Goal: Task Accomplishment & Management: Manage account settings

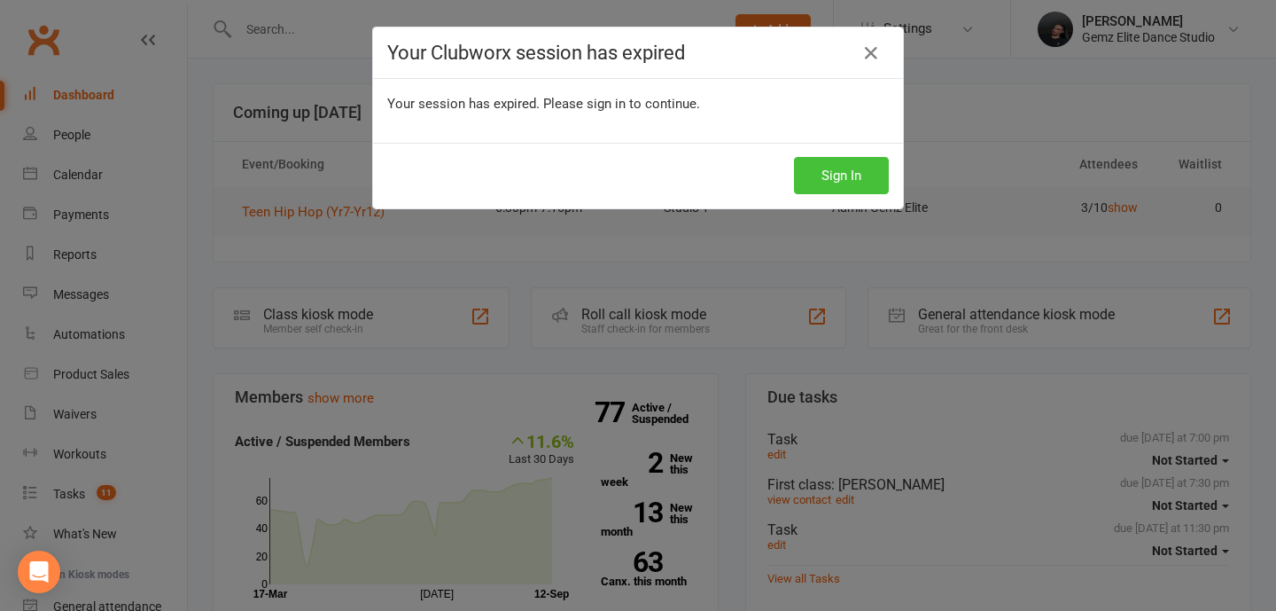
click at [846, 166] on button "Sign In" at bounding box center [841, 175] width 95 height 37
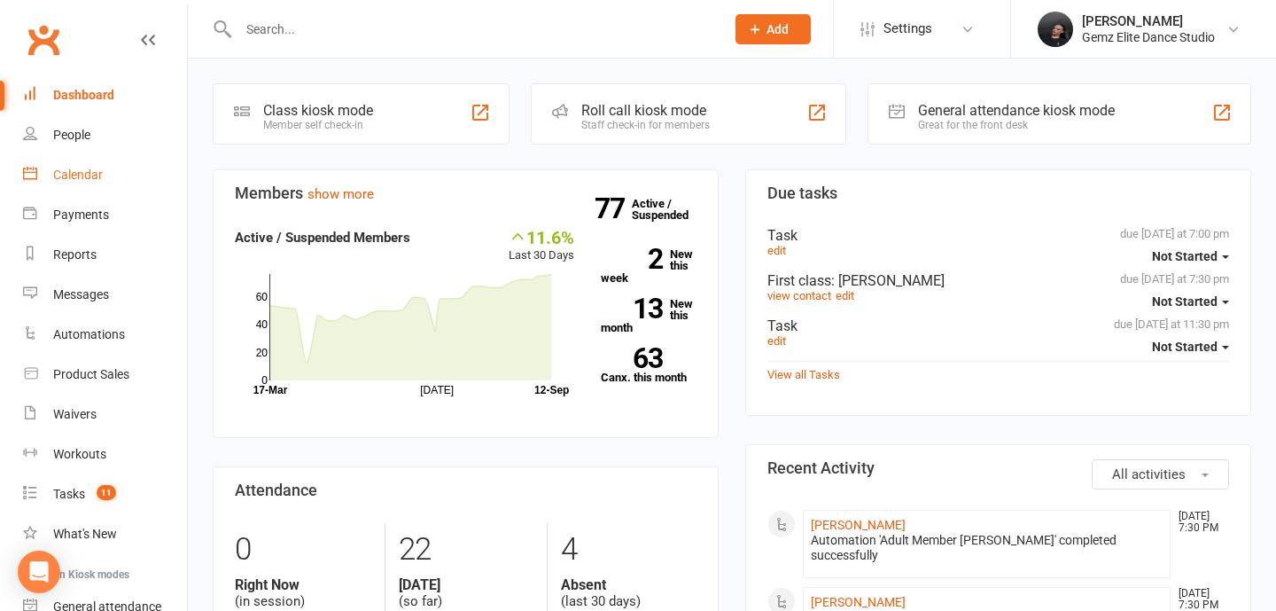
click at [90, 192] on link "Calendar" at bounding box center [105, 175] width 164 height 40
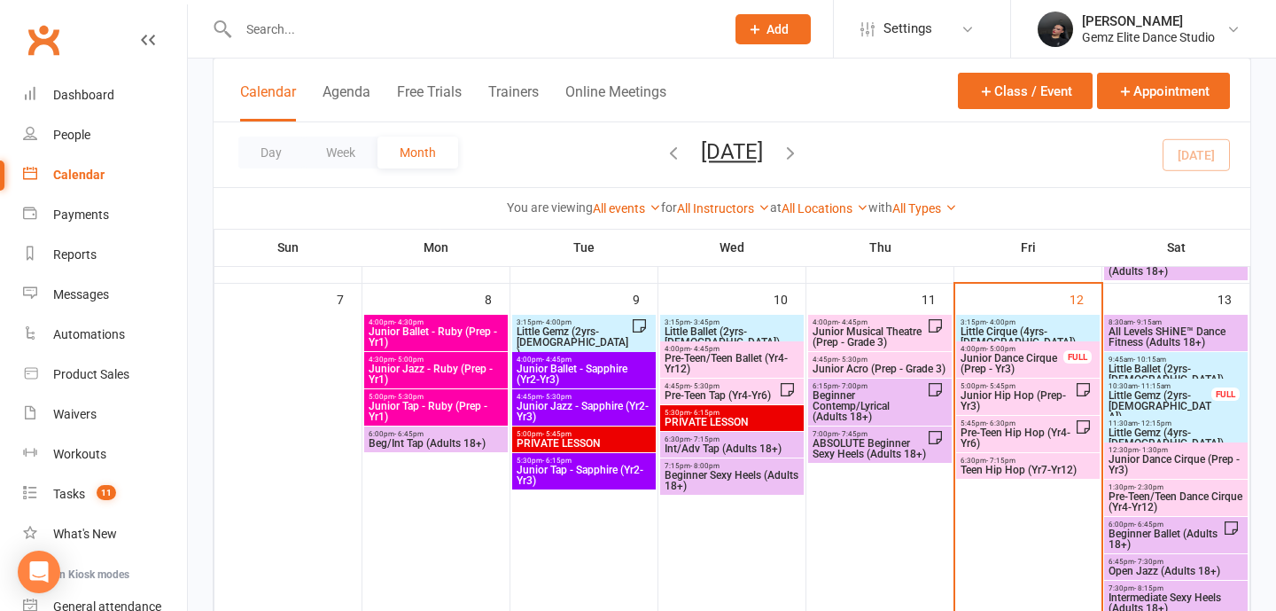
scroll to position [387, 0]
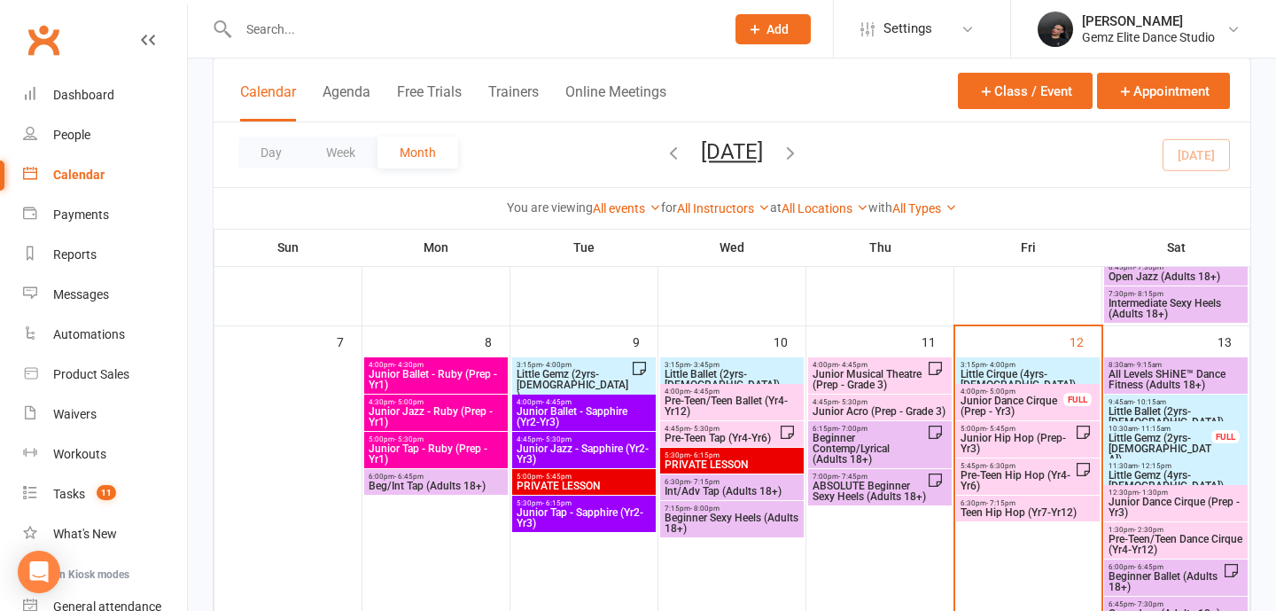
click at [1148, 370] on span "All Levels SHiNE™ Dance Fitness (Adults 18+)" at bounding box center [1176, 379] width 136 height 21
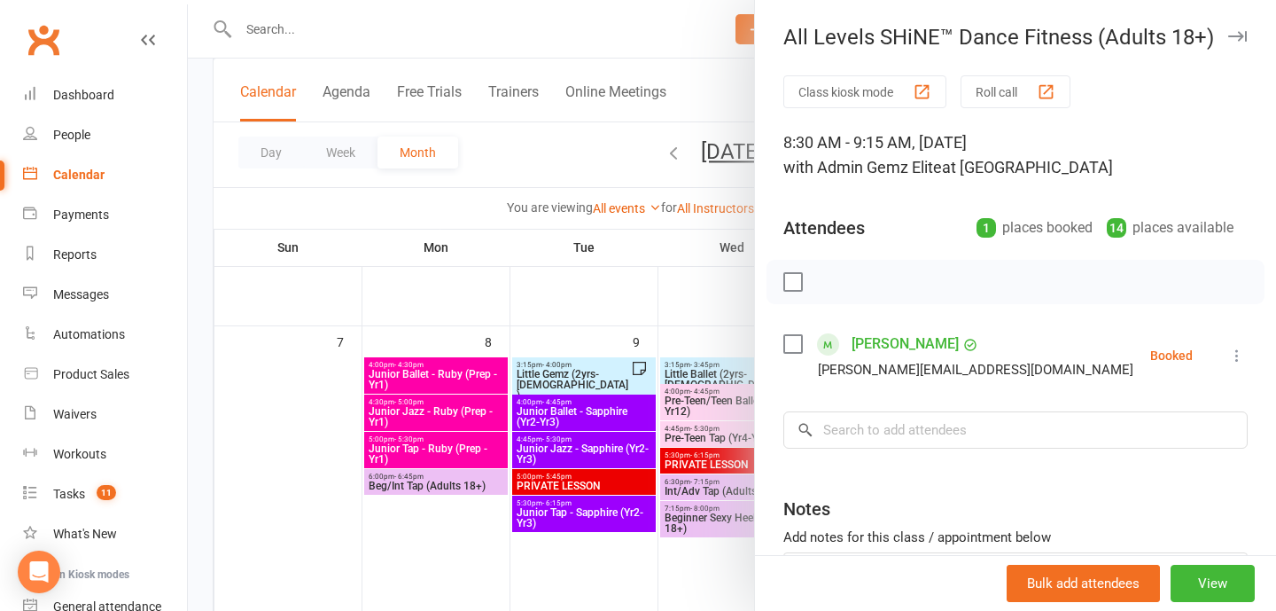
click at [656, 566] on div at bounding box center [732, 305] width 1088 height 611
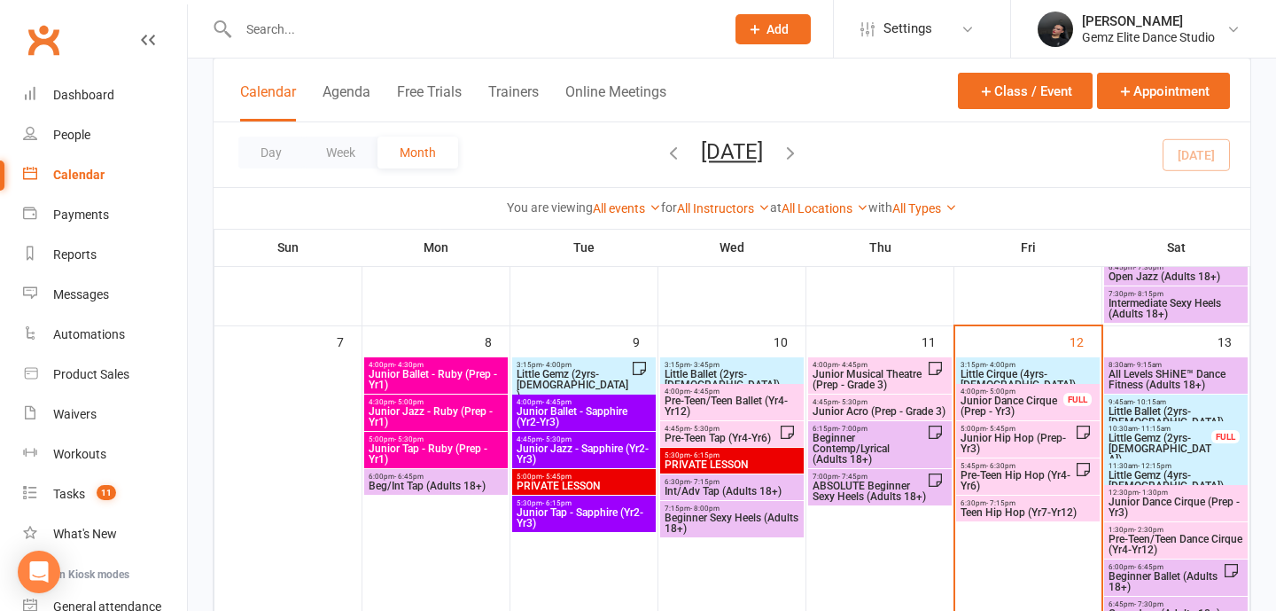
click at [1204, 370] on span "All Levels SHiNE™ Dance Fitness (Adults 18+)" at bounding box center [1176, 379] width 136 height 21
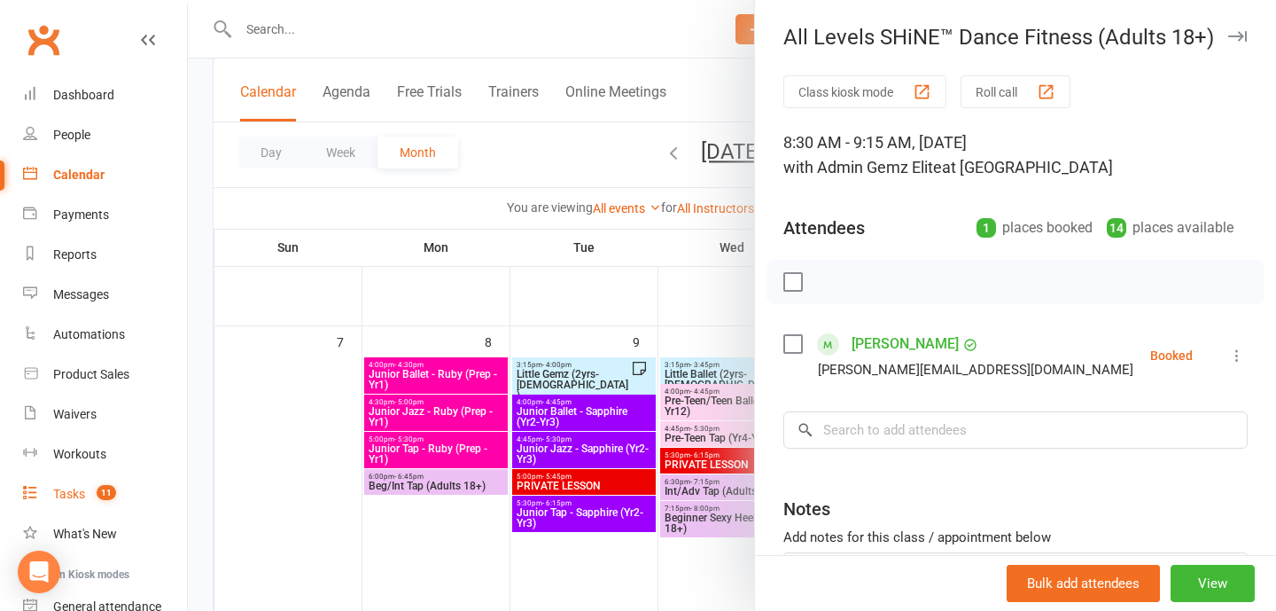
click at [92, 501] on link "Tasks 11" at bounding box center [105, 494] width 164 height 40
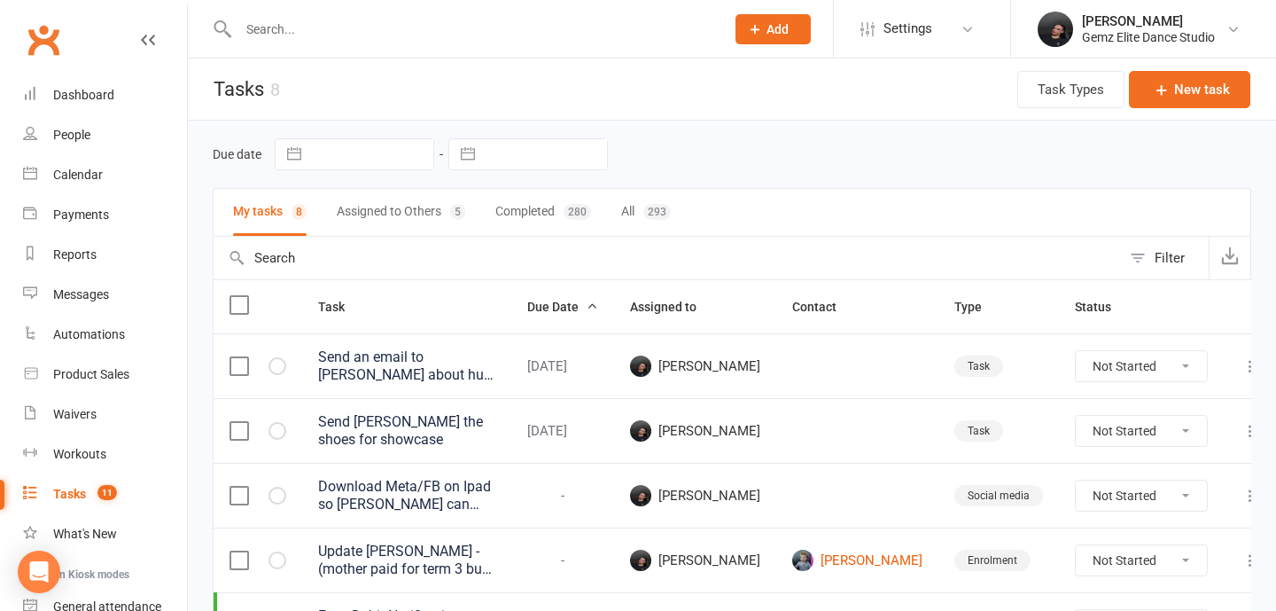
click at [396, 210] on button "Assigned to Others 5" at bounding box center [401, 212] width 128 height 47
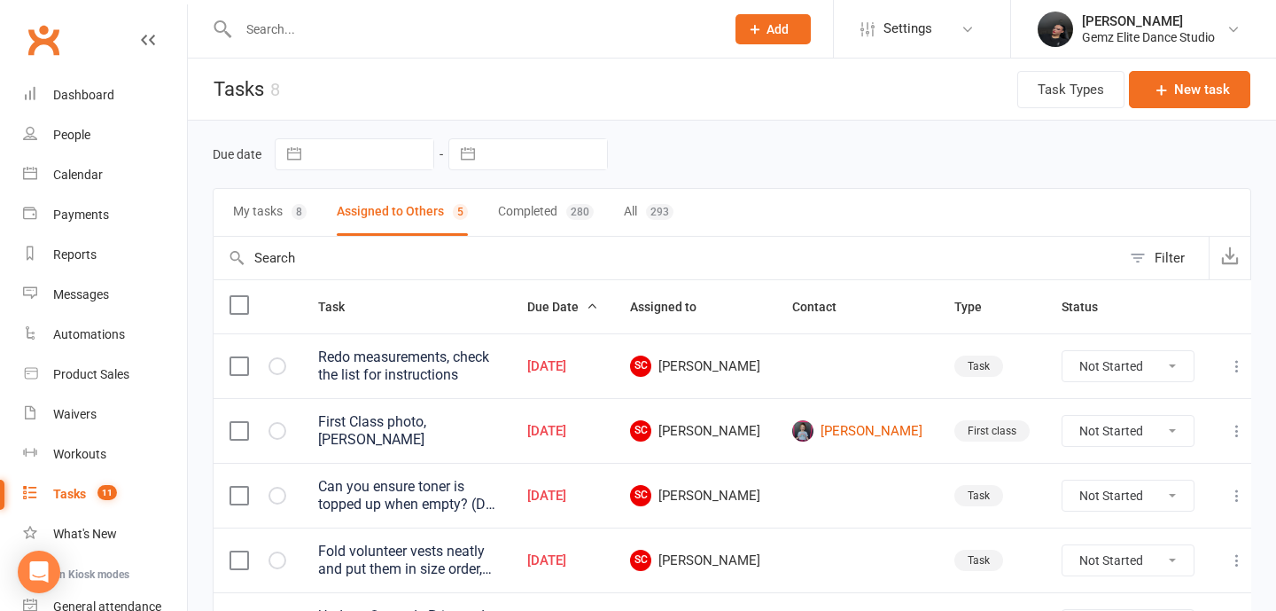
scroll to position [119, 0]
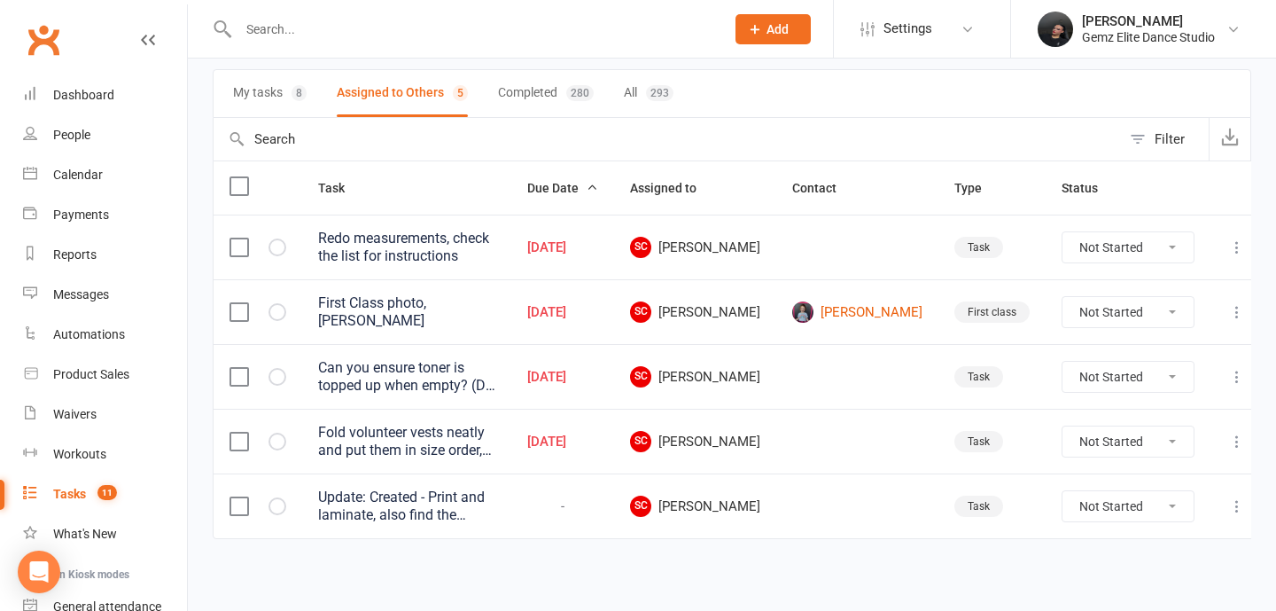
click at [554, 105] on button "Completed 280" at bounding box center [546, 93] width 96 height 47
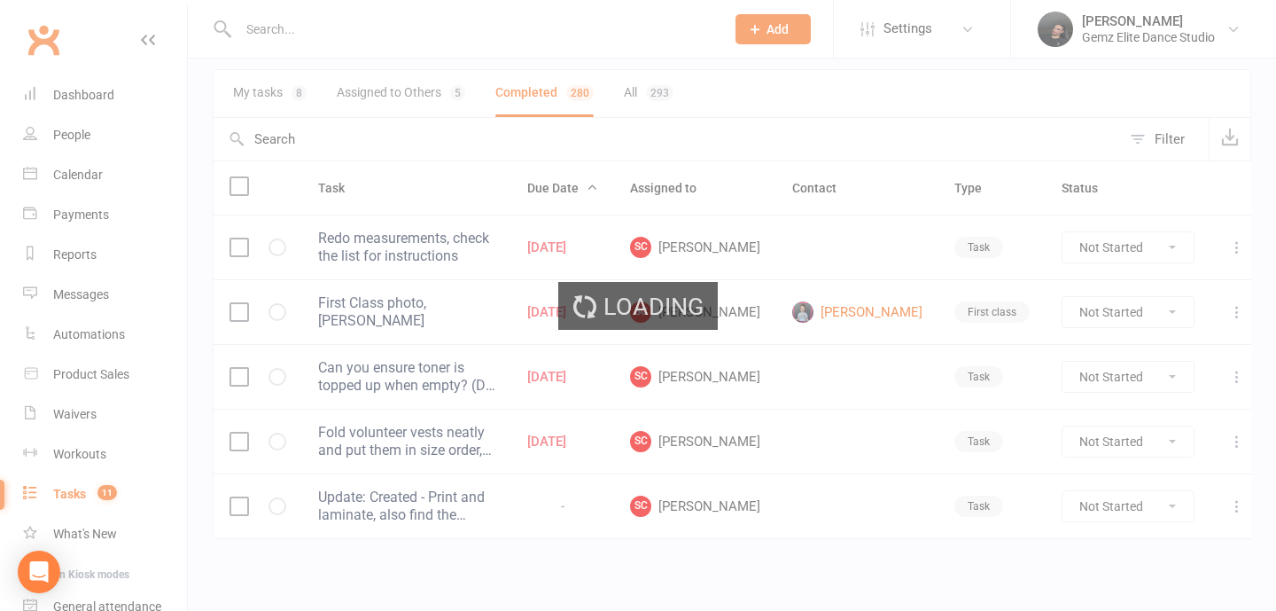
select select "finished"
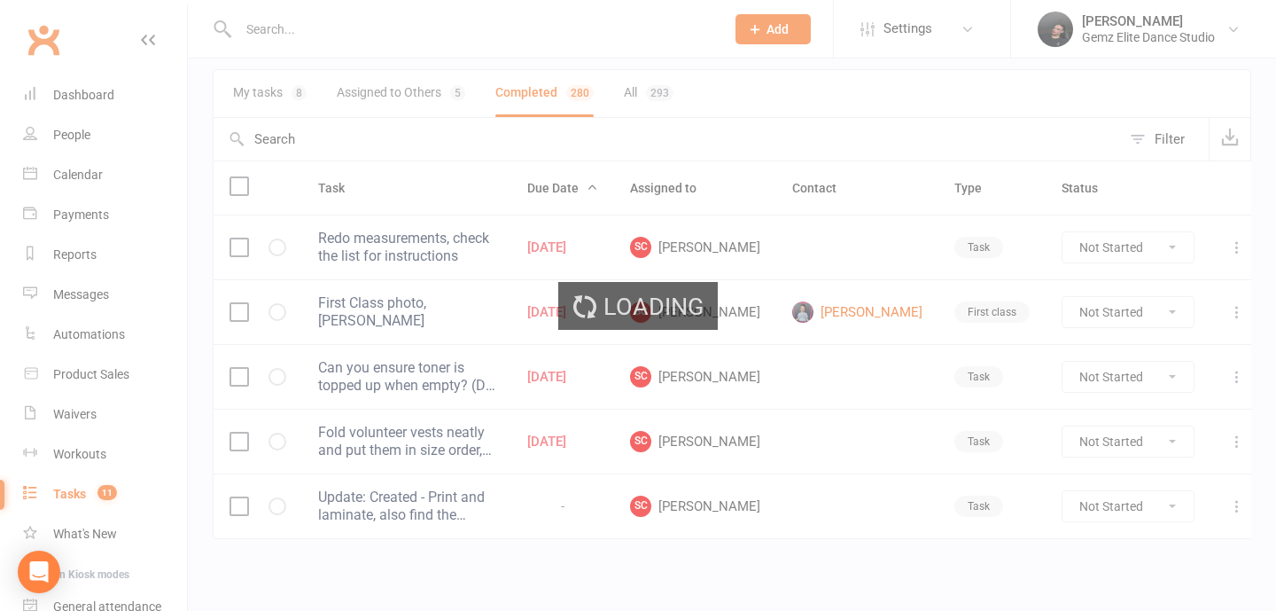
select select "finished"
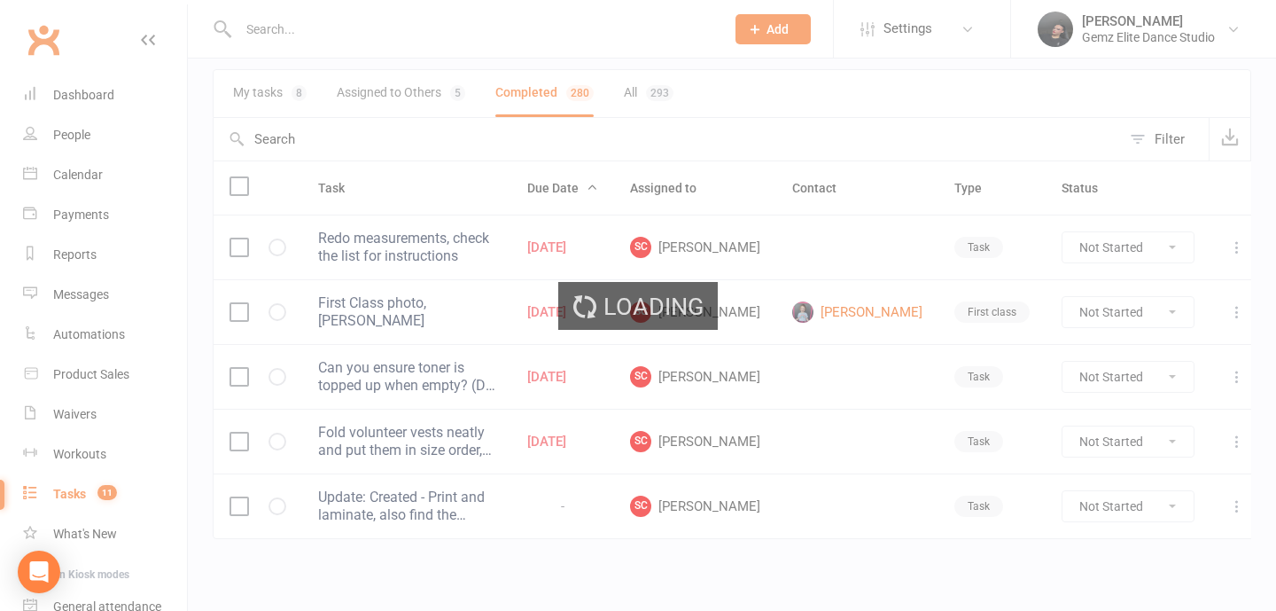
select select "finished"
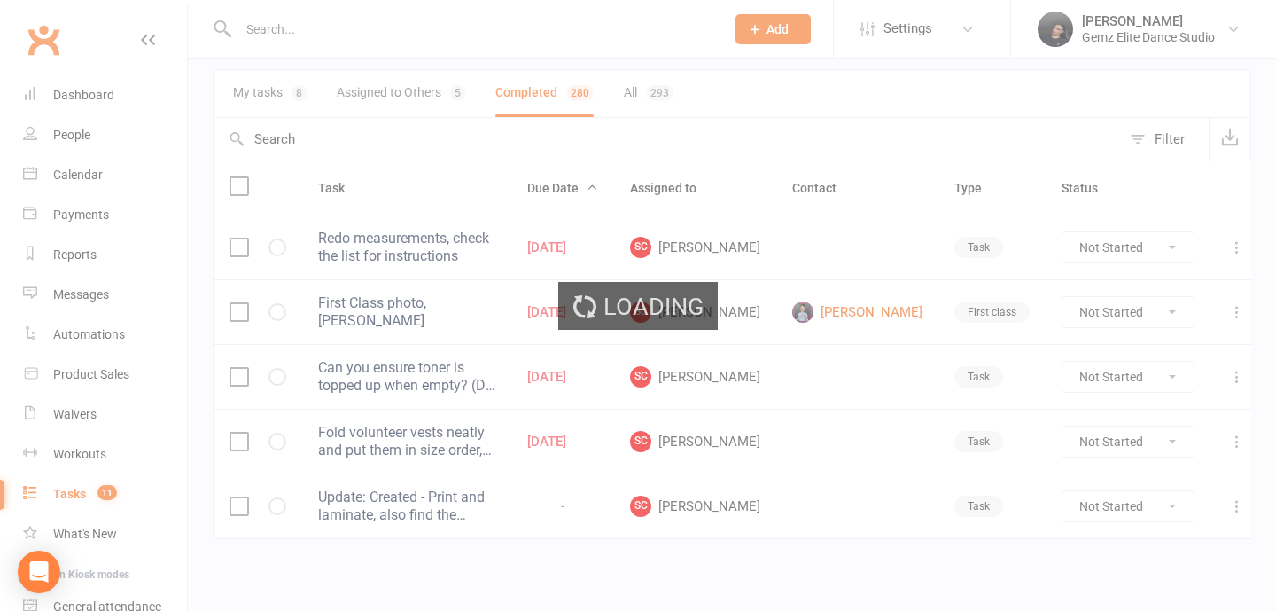
select select "finished"
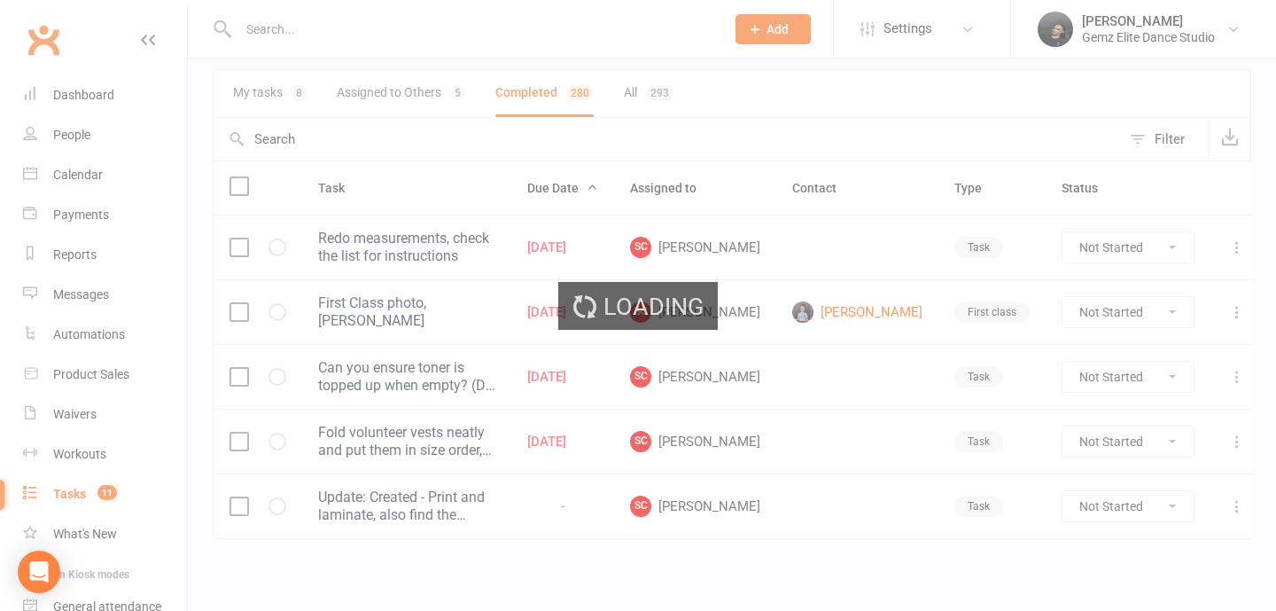
select select "finished"
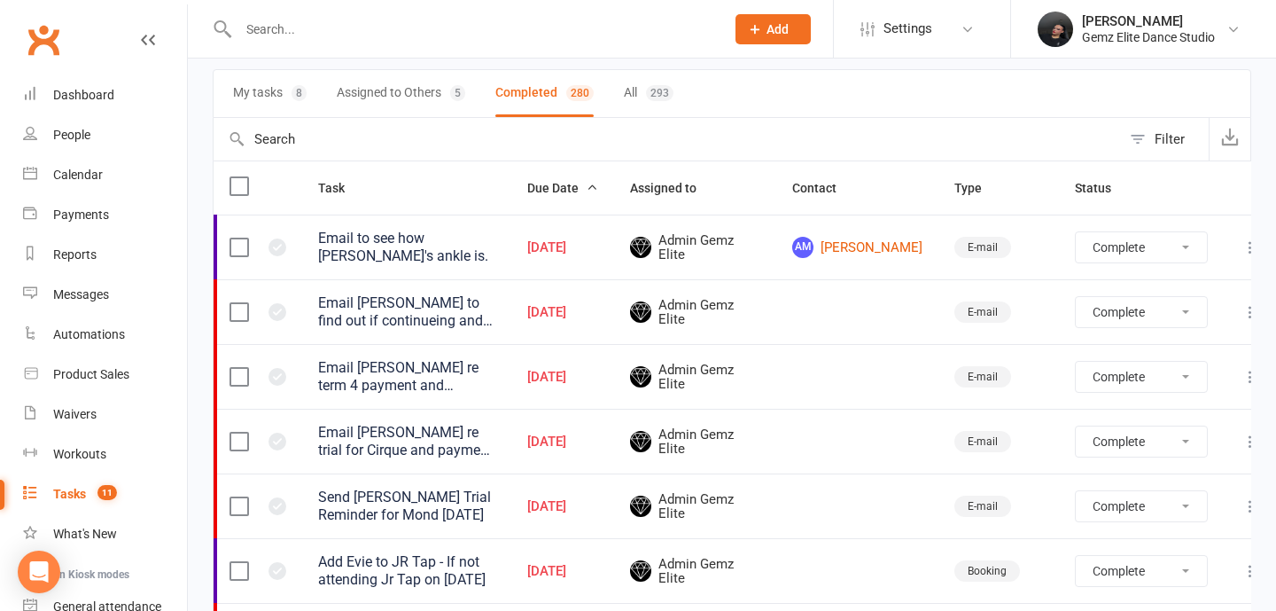
select select "finished"
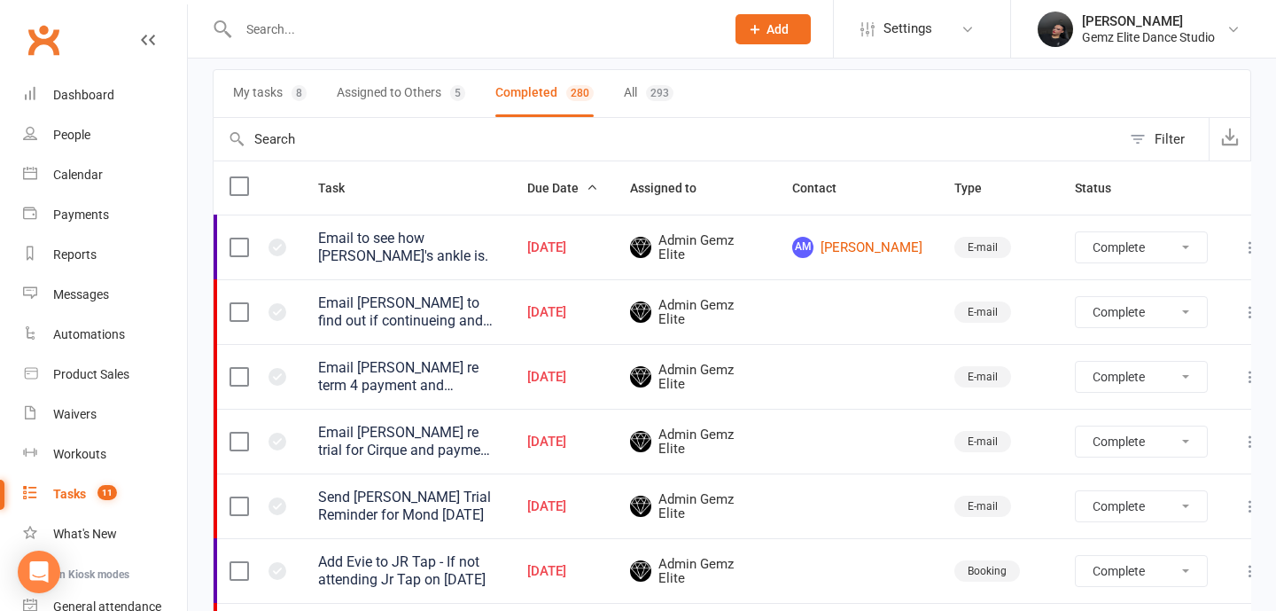
select select "finished"
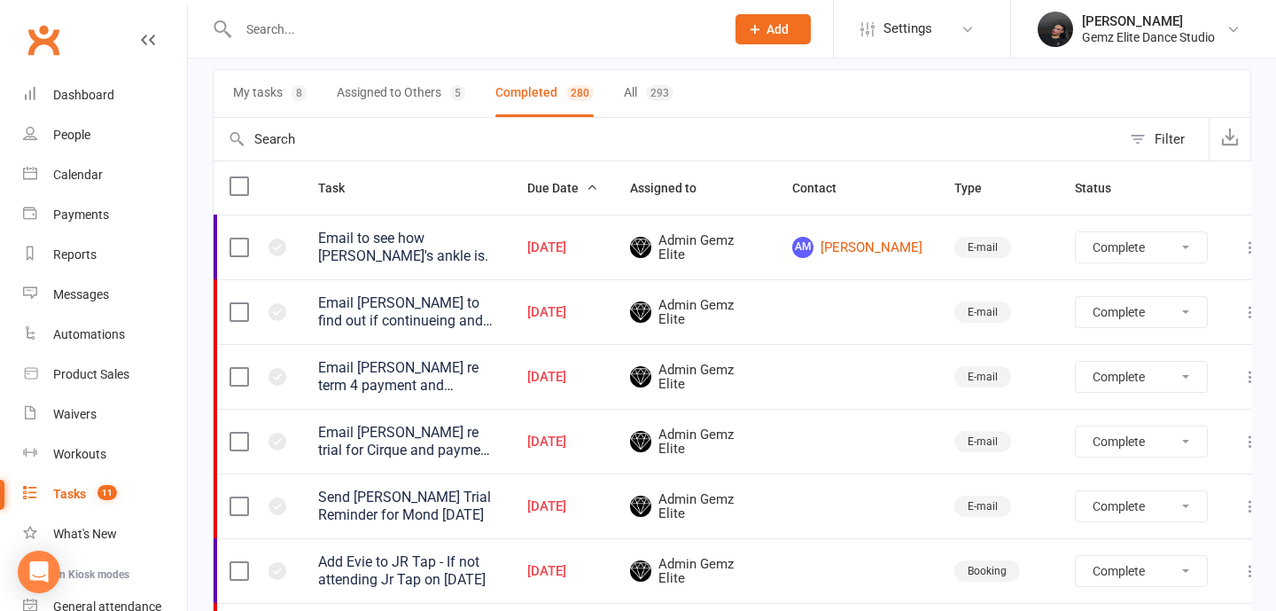
select select "finished"
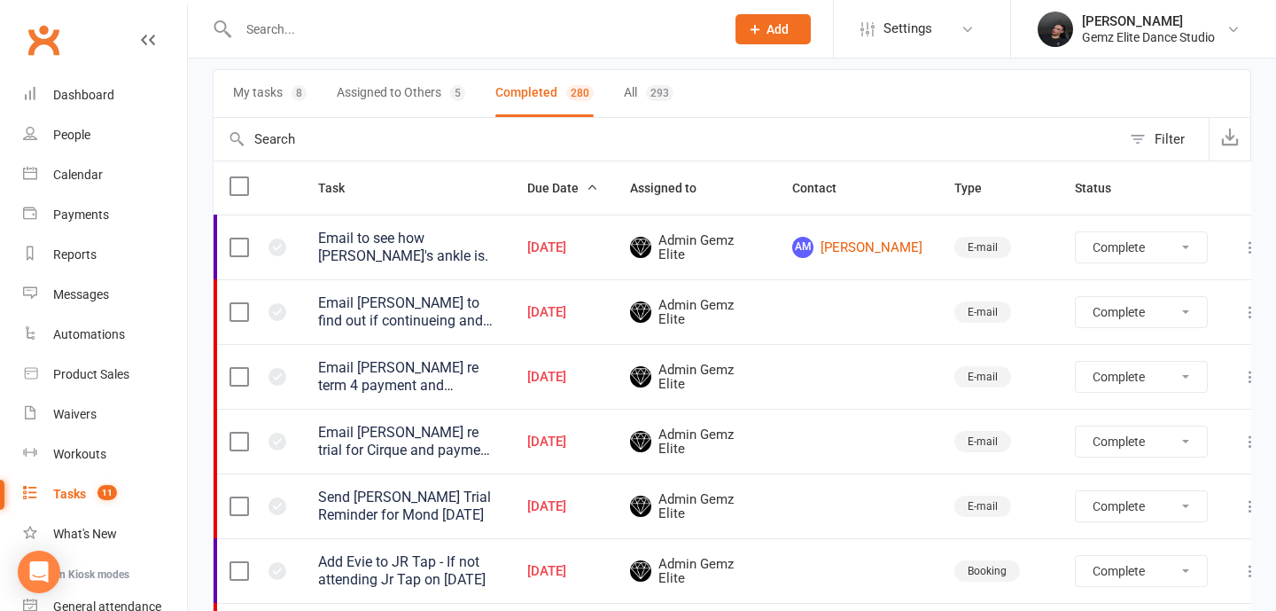
select select "finished"
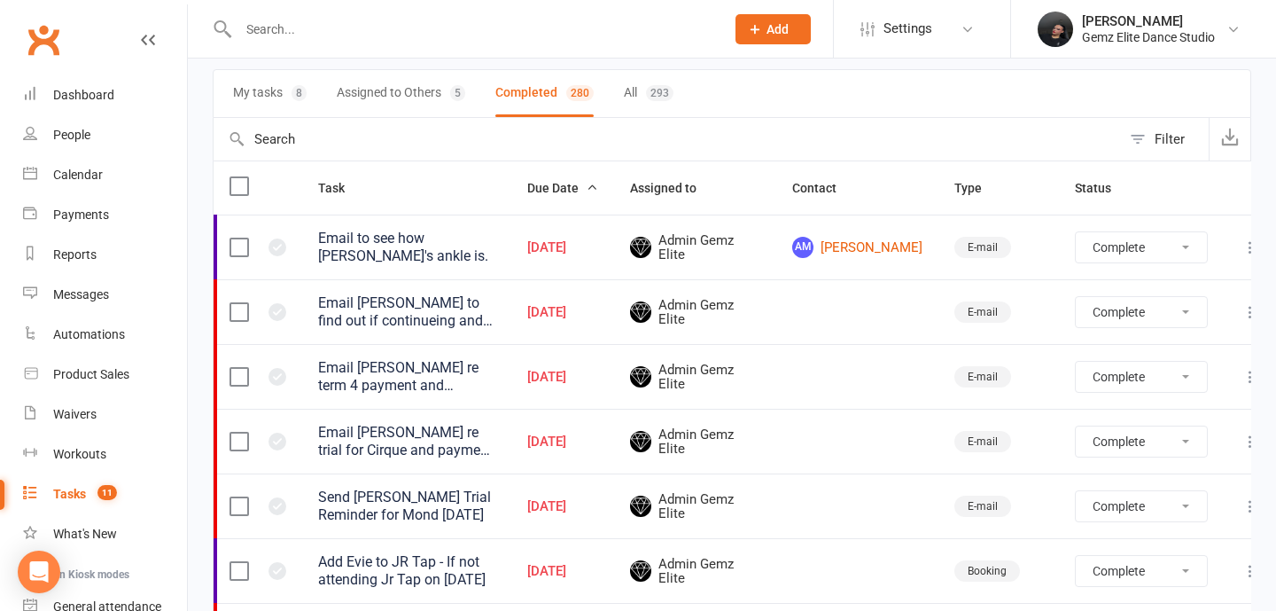
select select "finished"
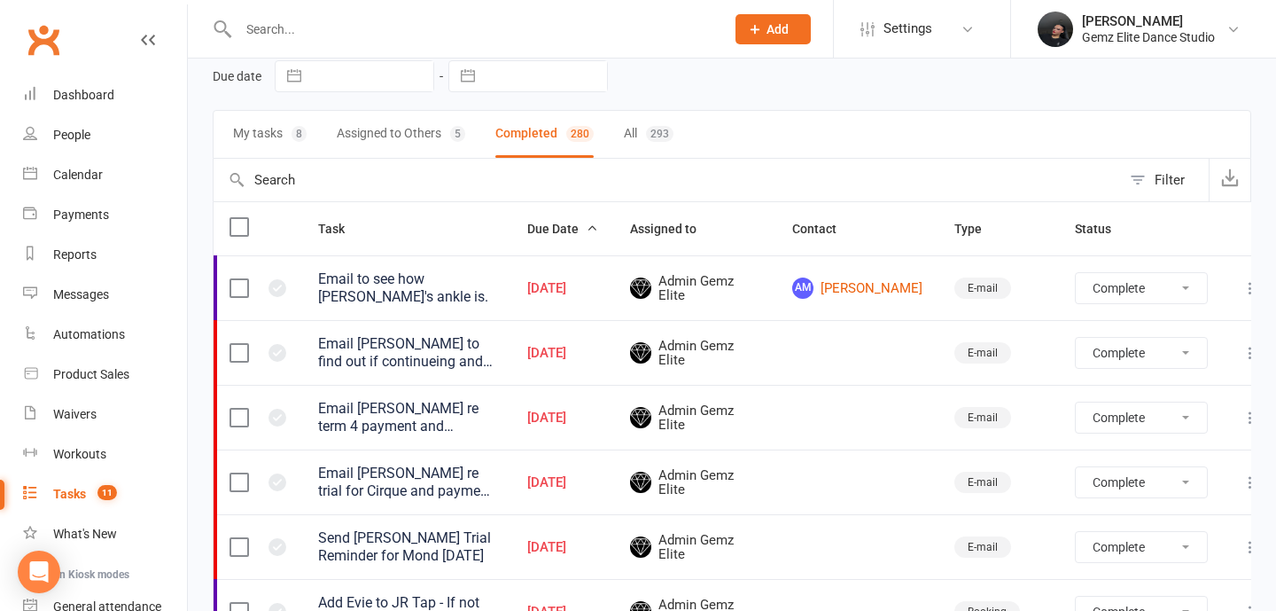
scroll to position [77, 0]
click at [598, 224] on icon "button" at bounding box center [592, 228] width 12 height 12
select select "finished"
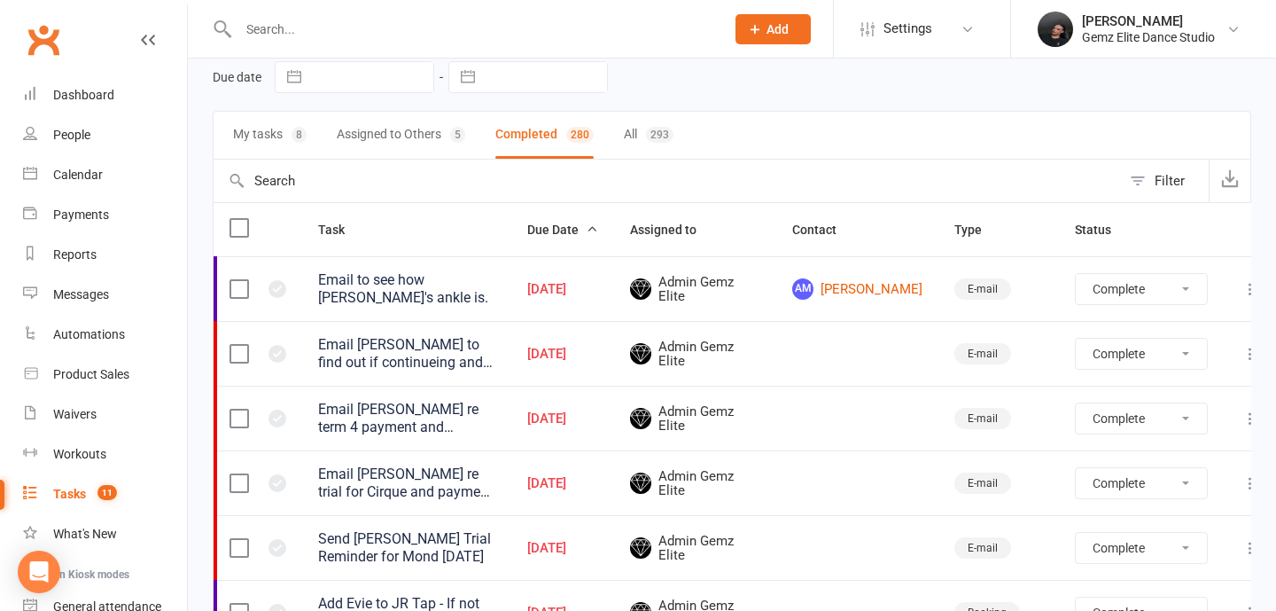
select select "finished"
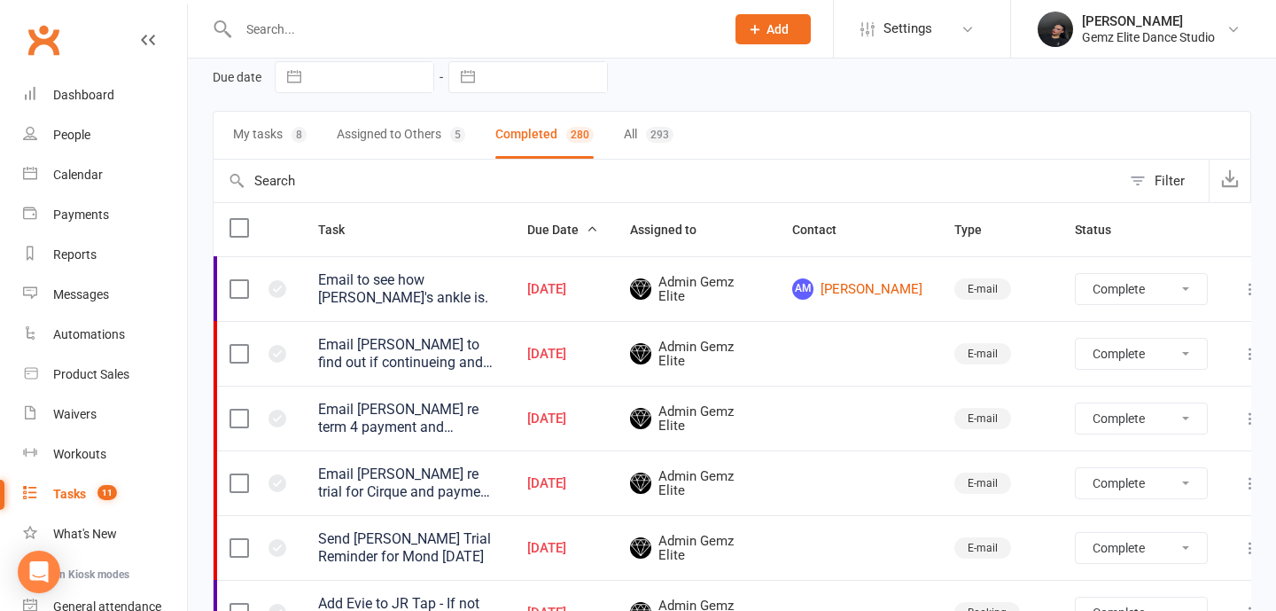
select select "finished"
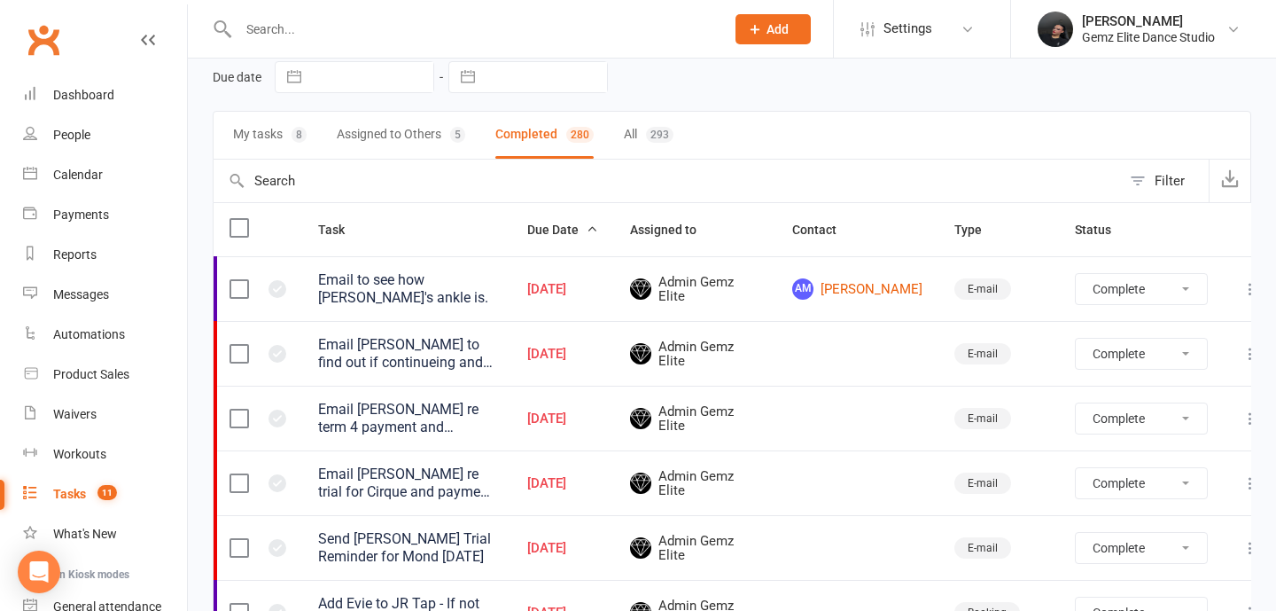
select select "finished"
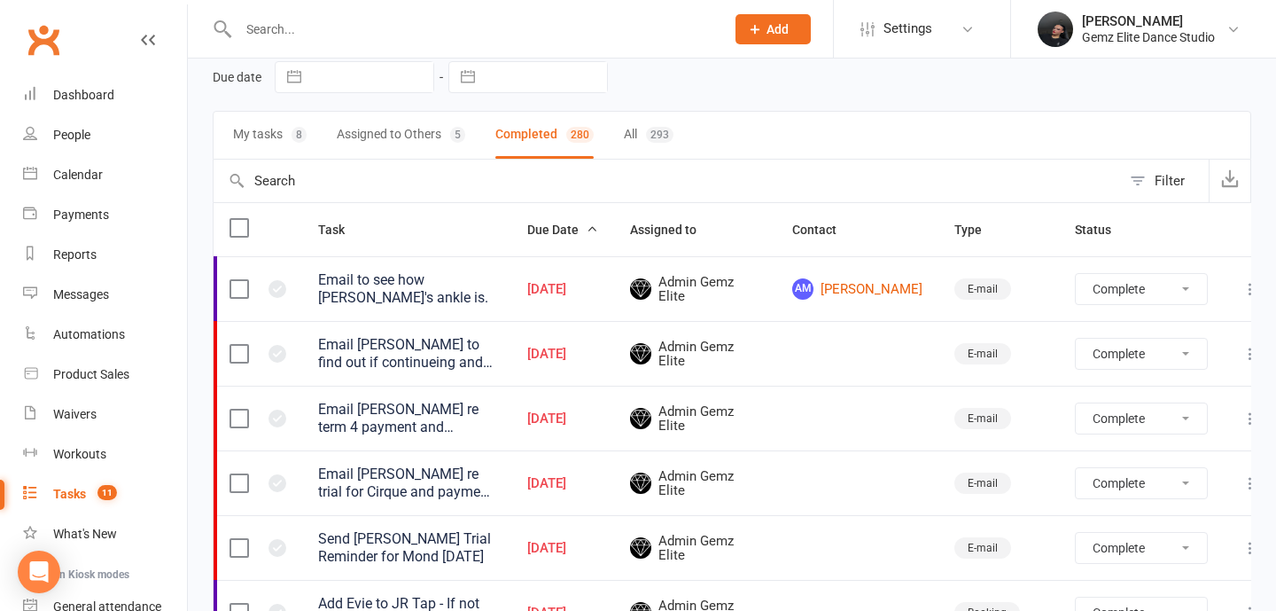
select select "finished"
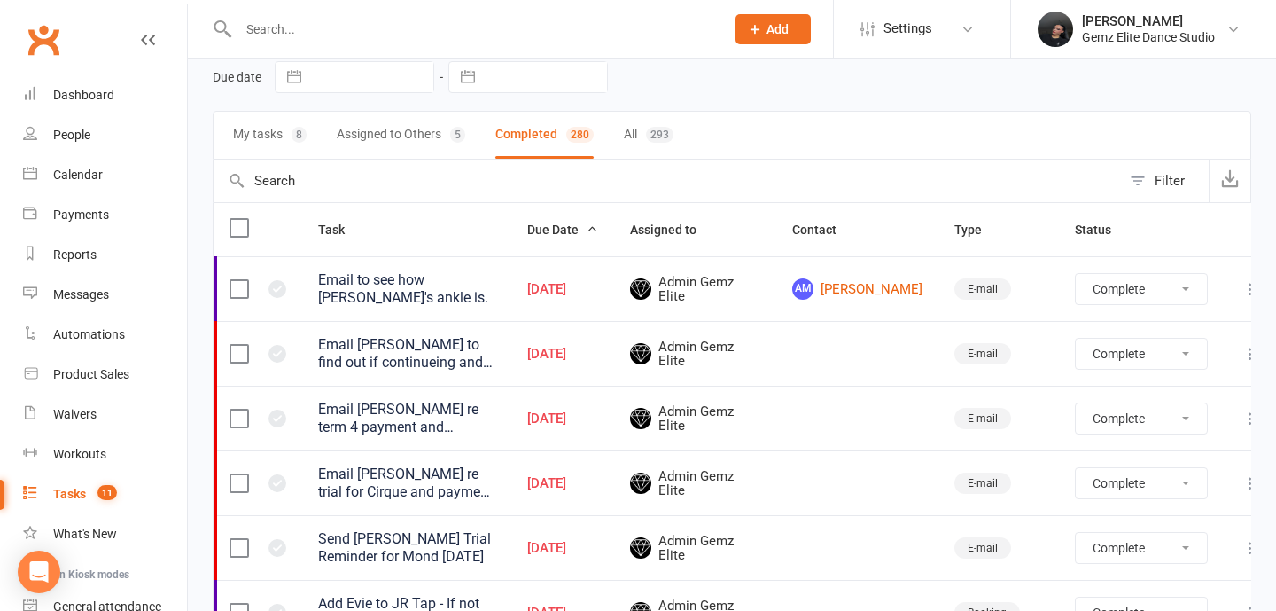
select select "finished"
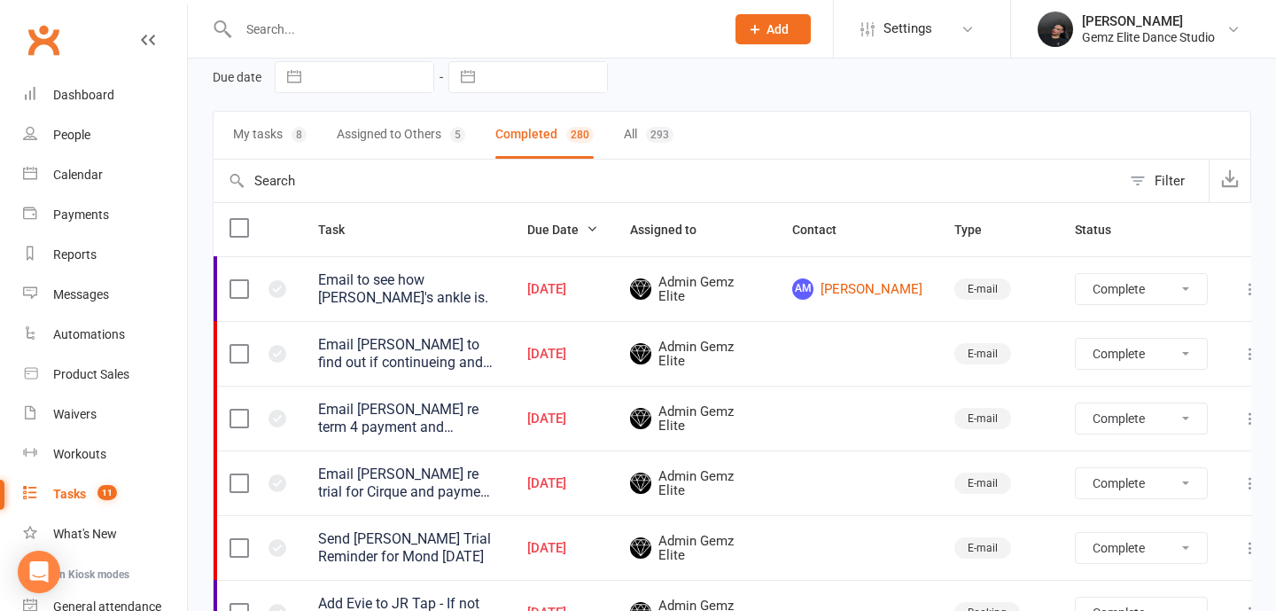
select select "finished"
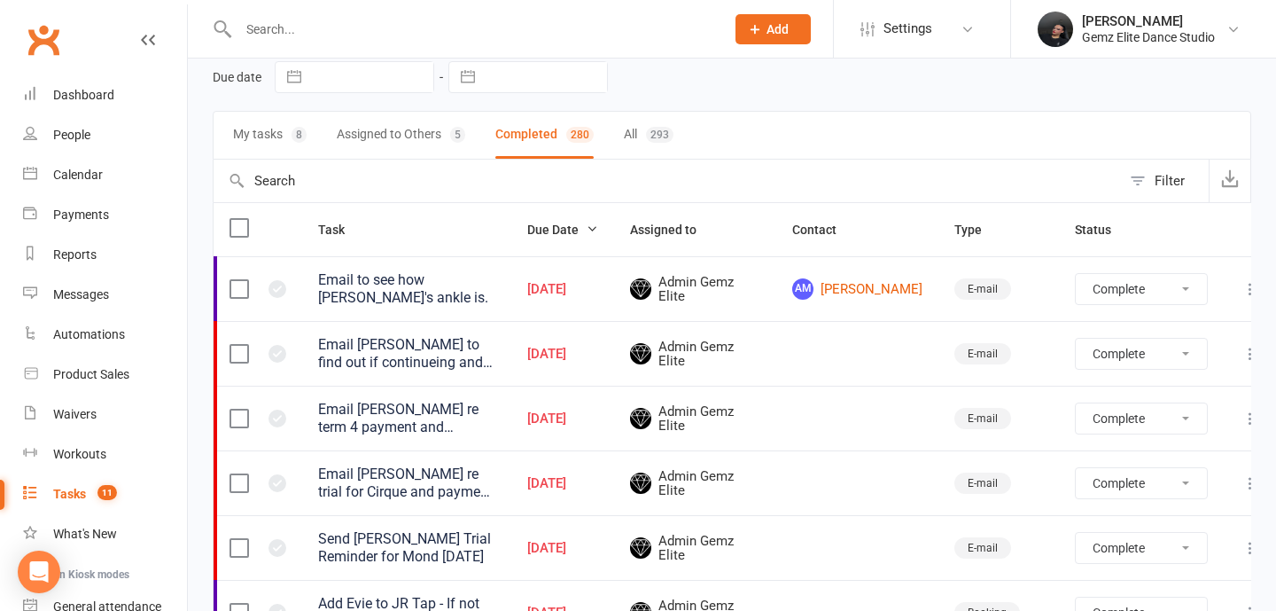
select select "finished"
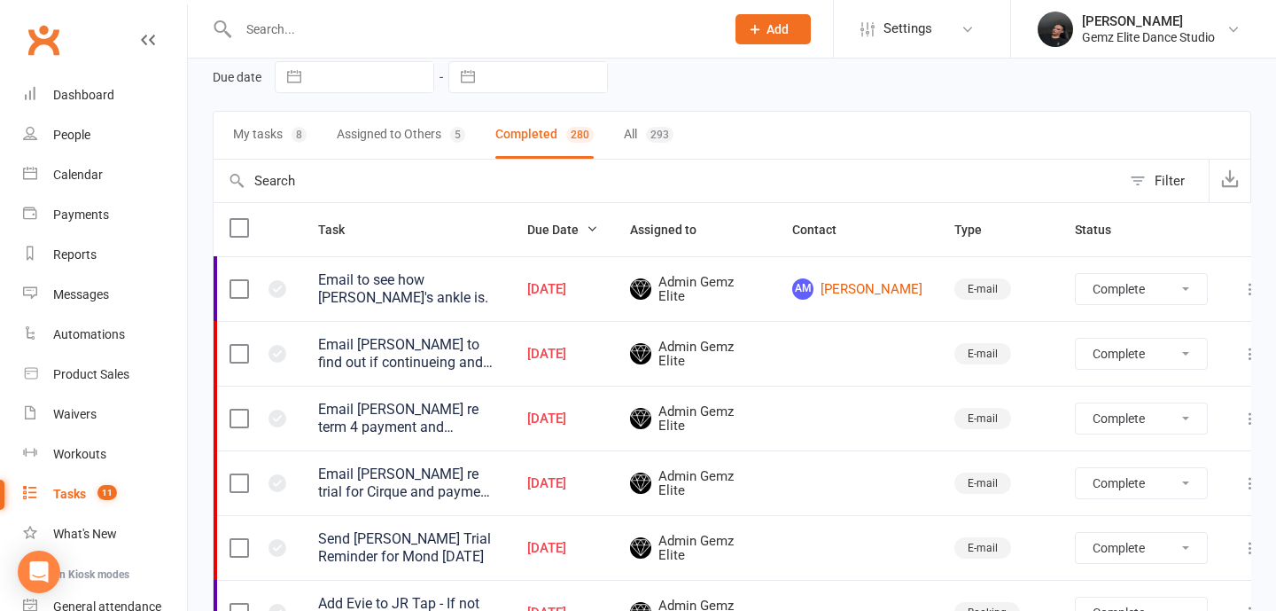
select select "finished"
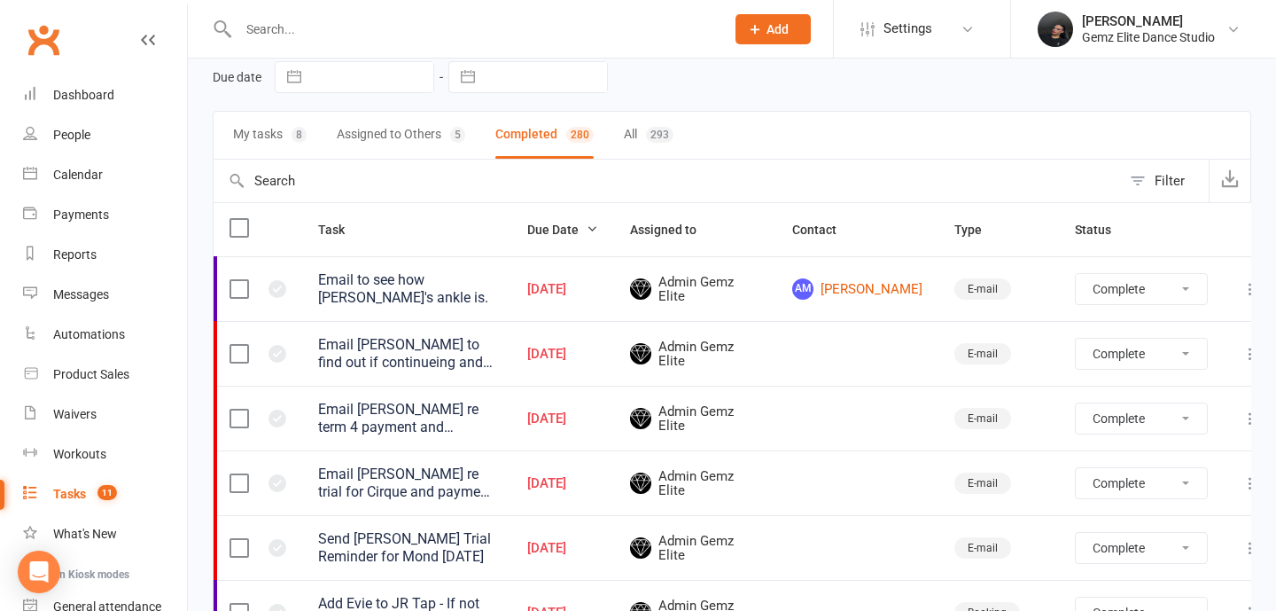
select select "finished"
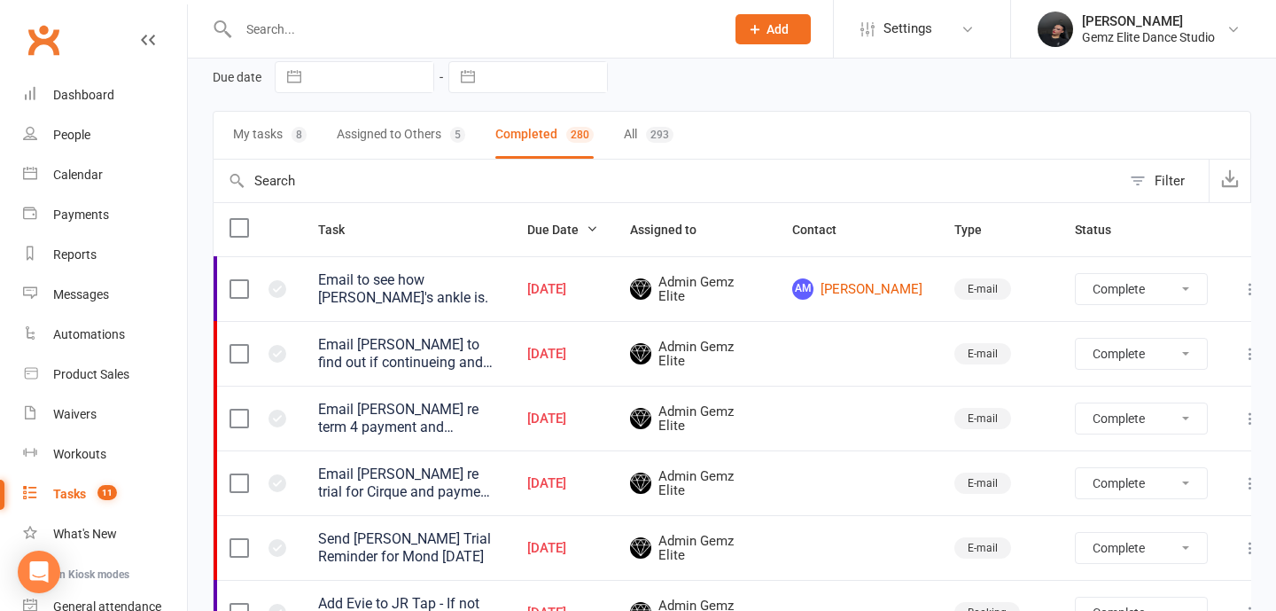
select select "finished"
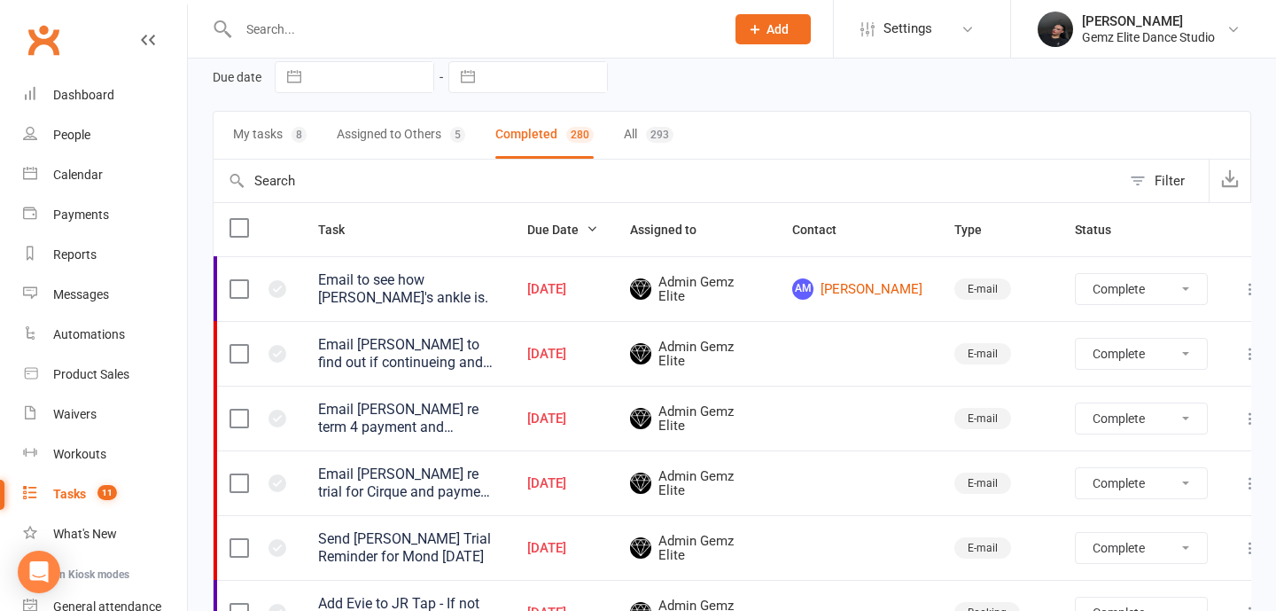
select select "finished"
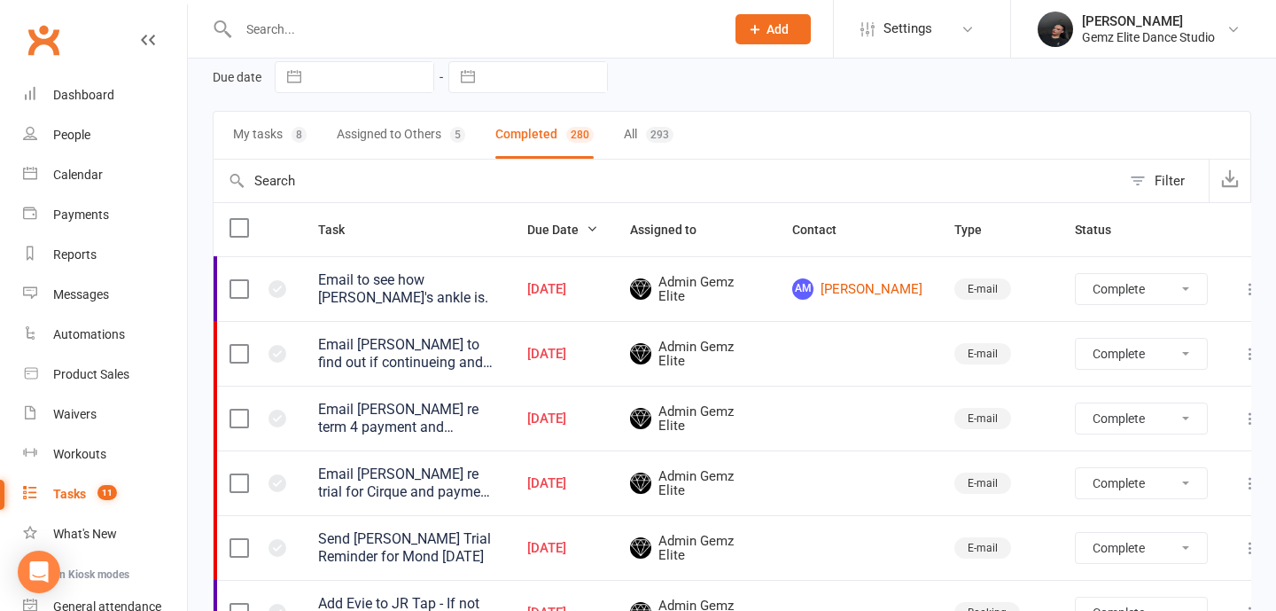
select select "finished"
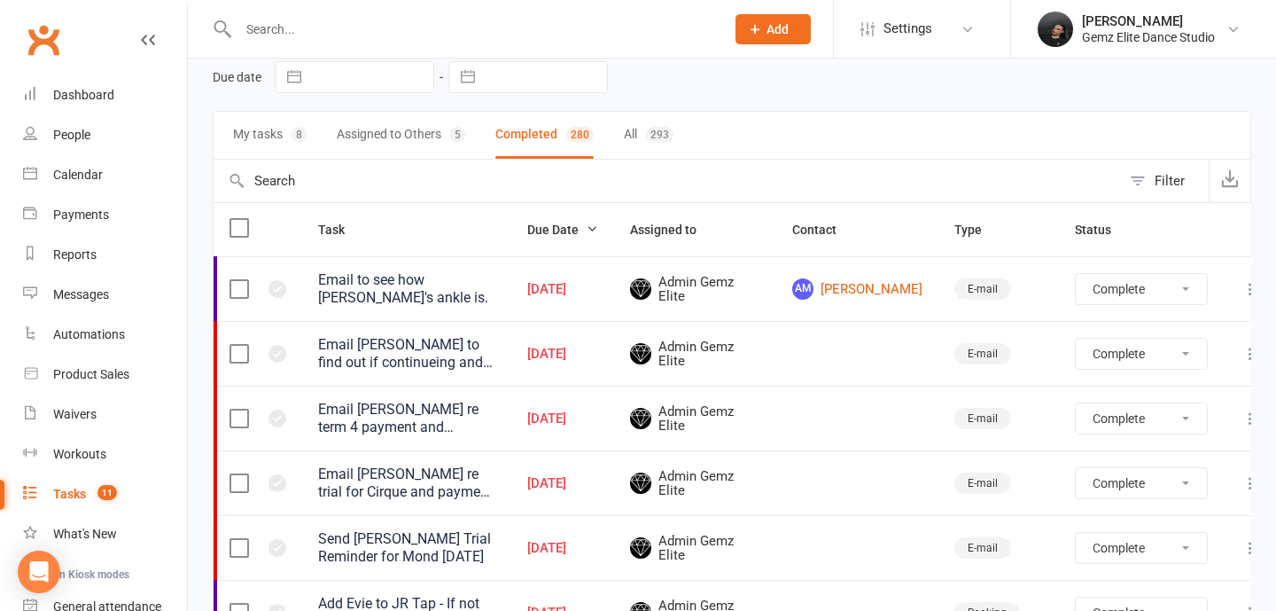
select select "finished"
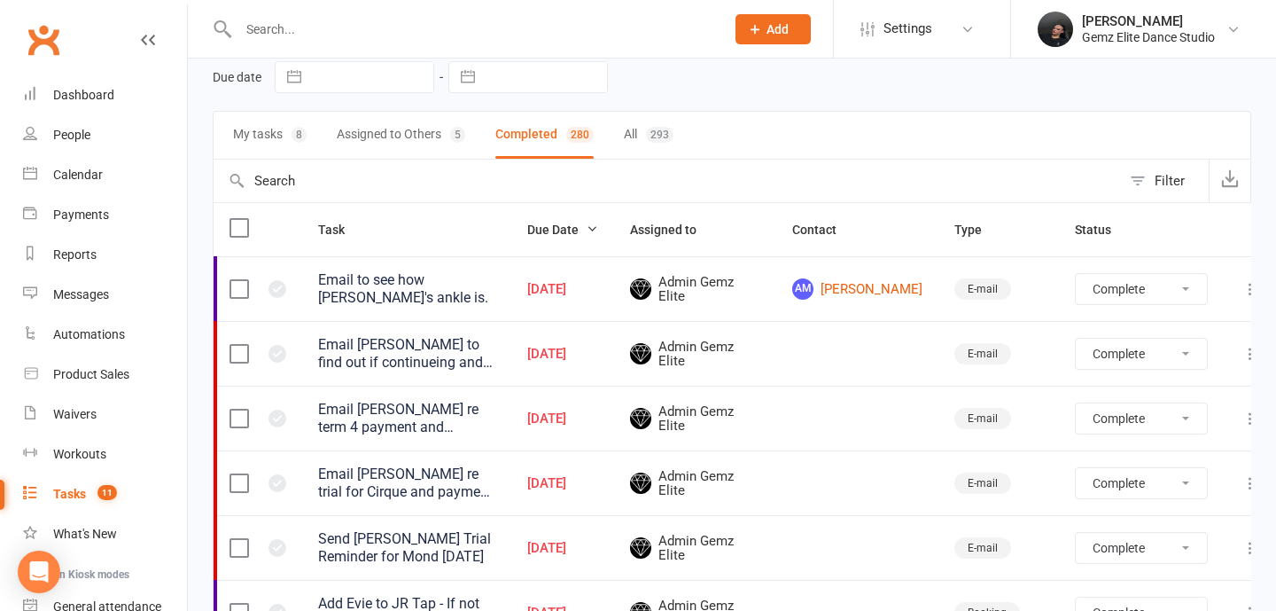
select select "finished"
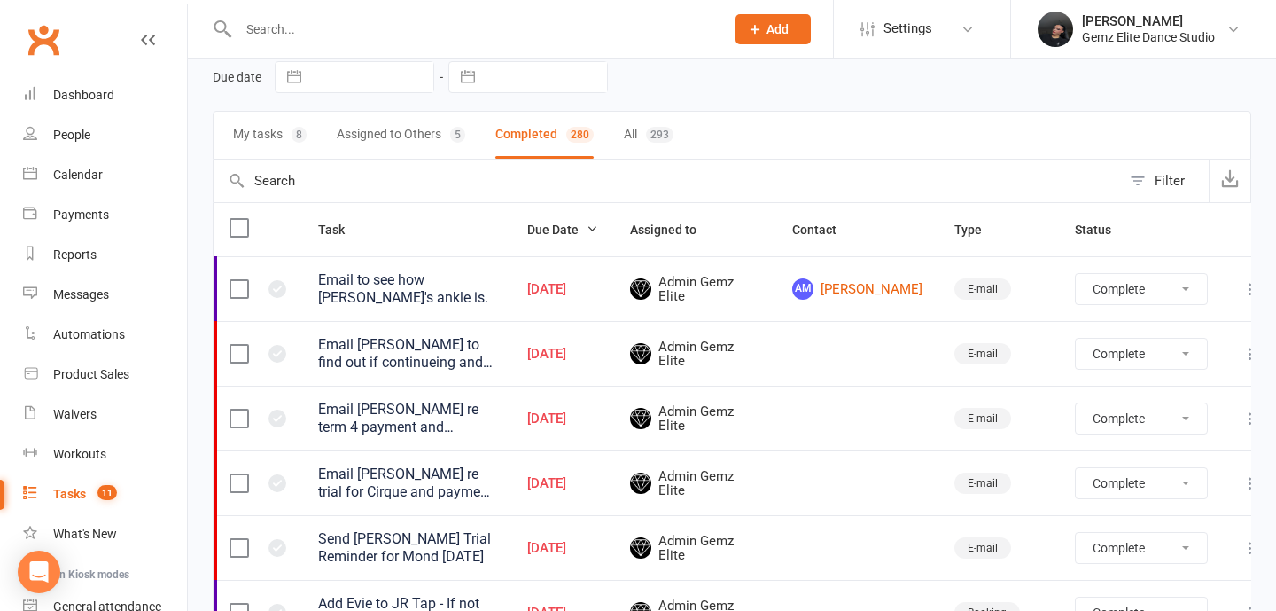
select select "finished"
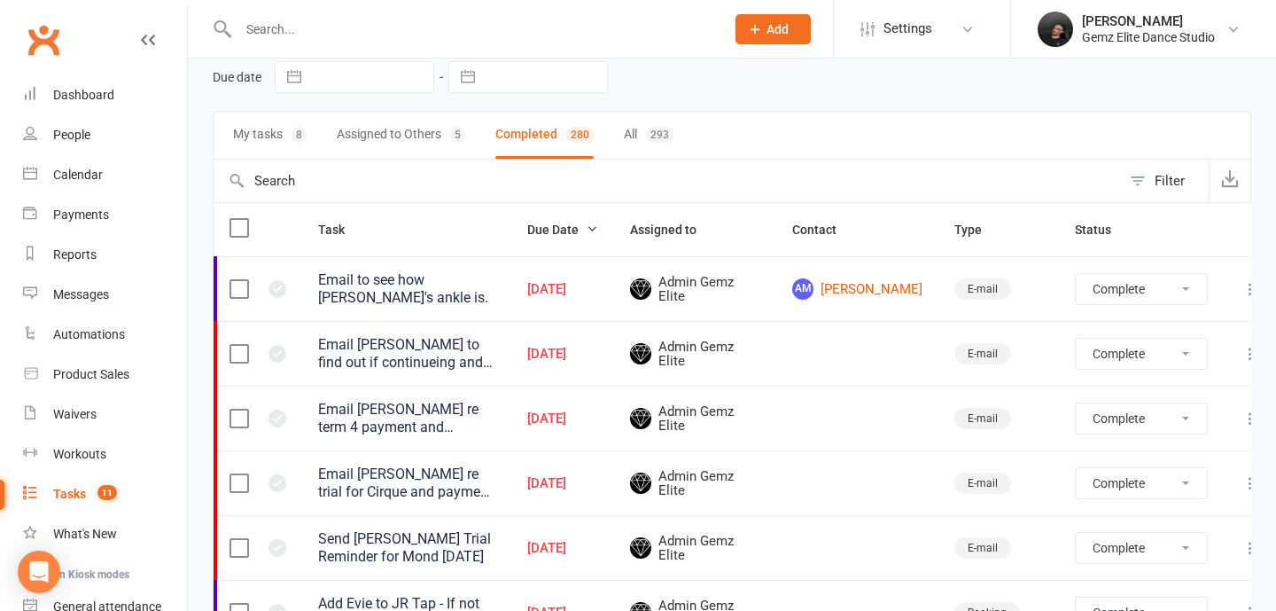
select select "finished"
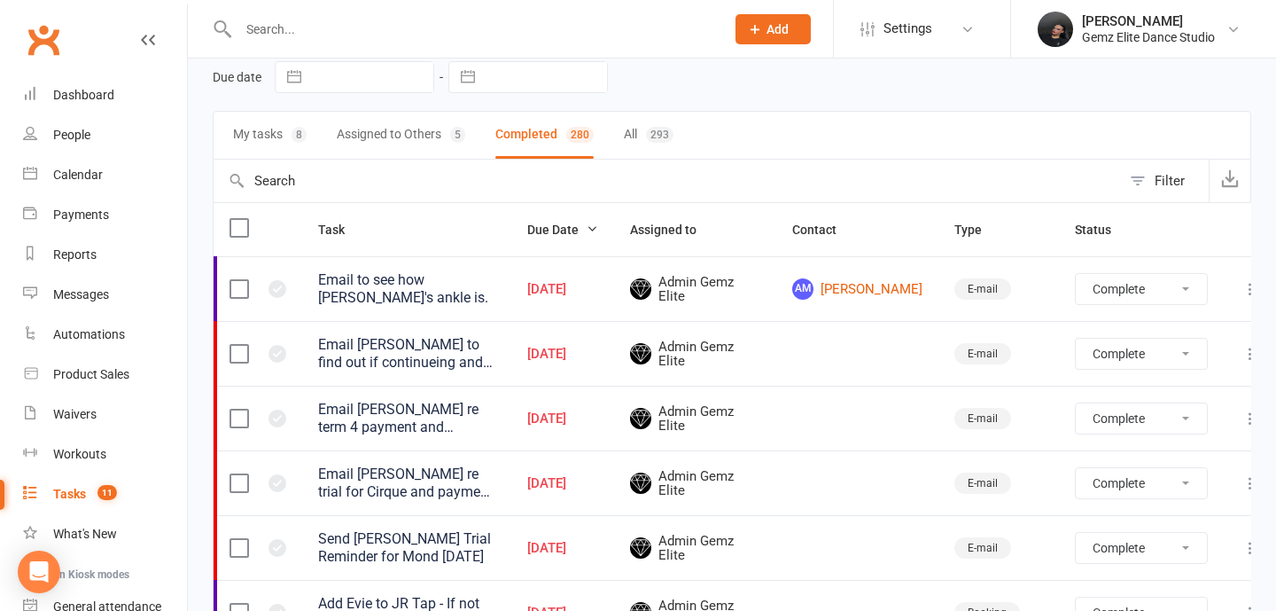
select select "finished"
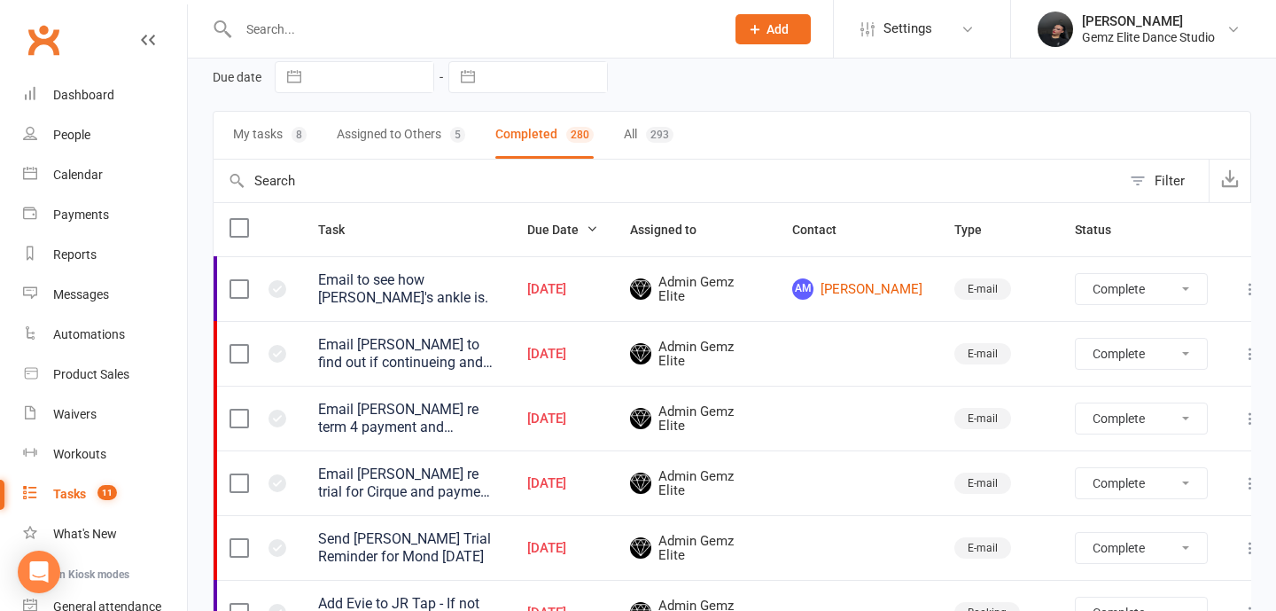
select select "finished"
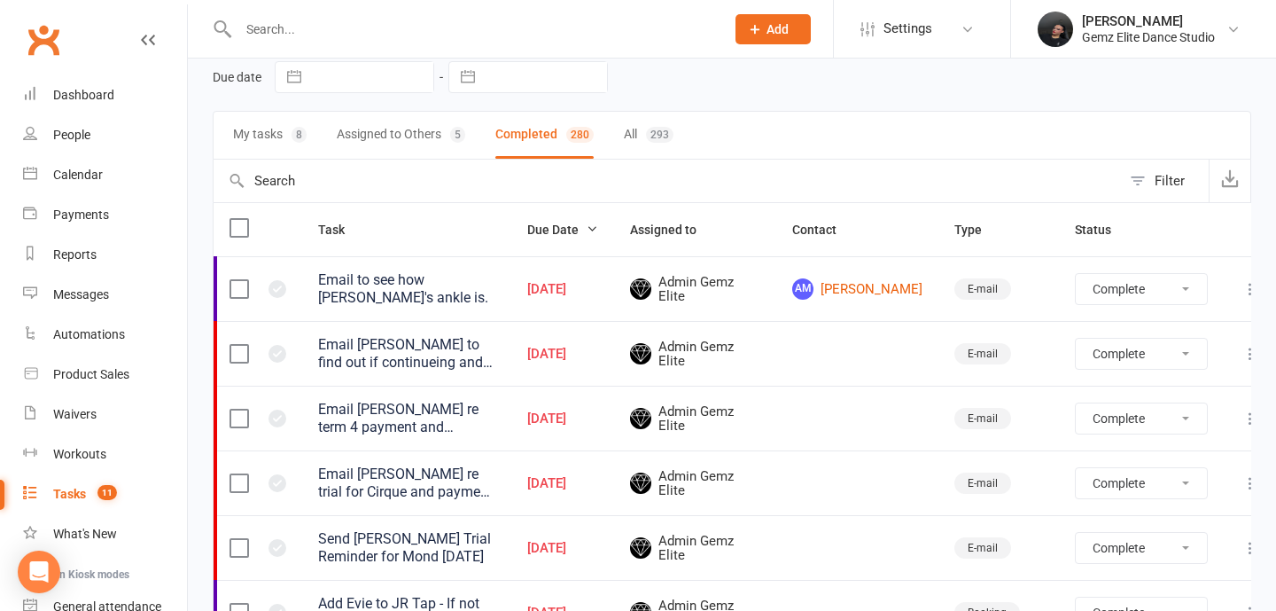
select select "finished"
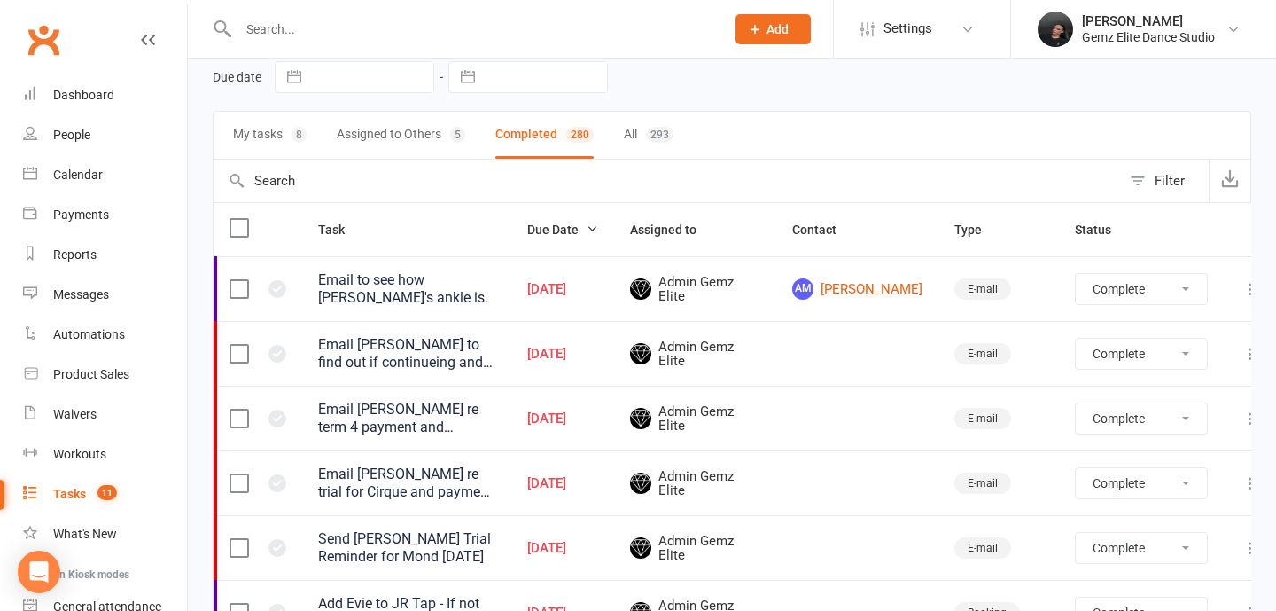
select select "finished"
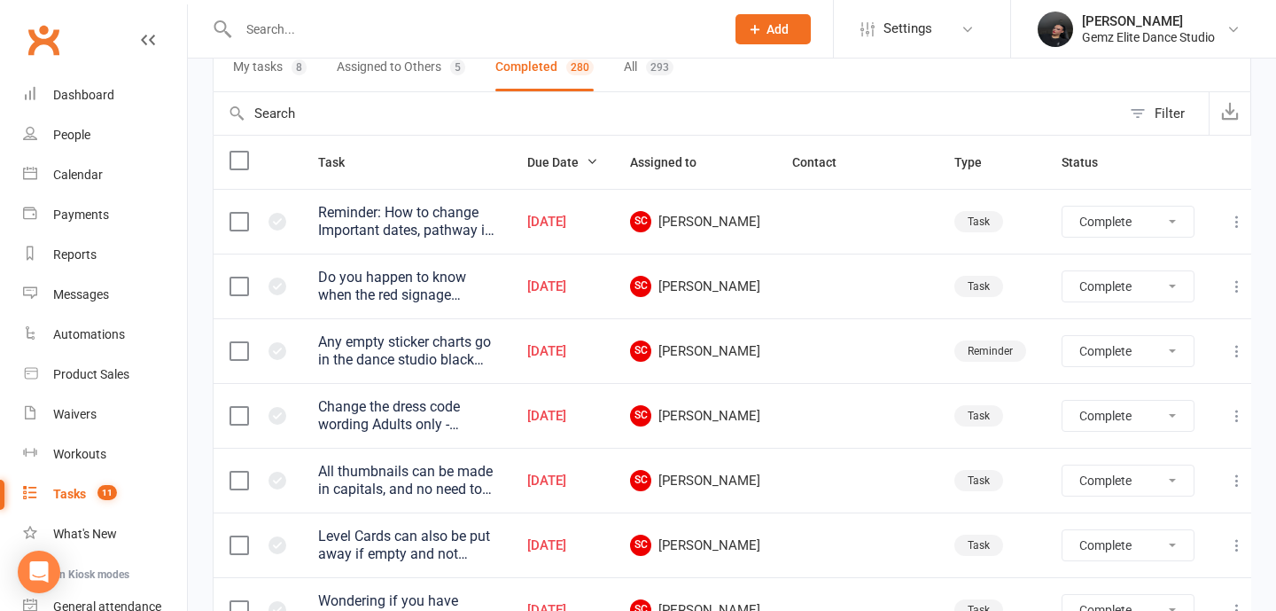
scroll to position [0, 0]
